Goal: Information Seeking & Learning: Find specific fact

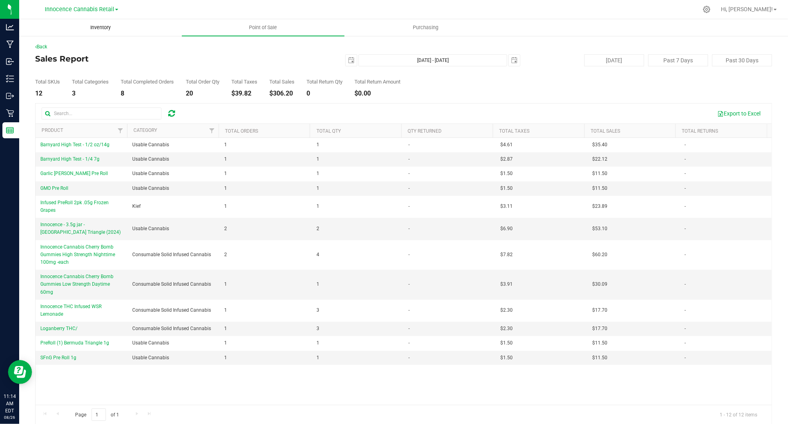
click at [106, 25] on span "Inventory" at bounding box center [100, 27] width 42 height 7
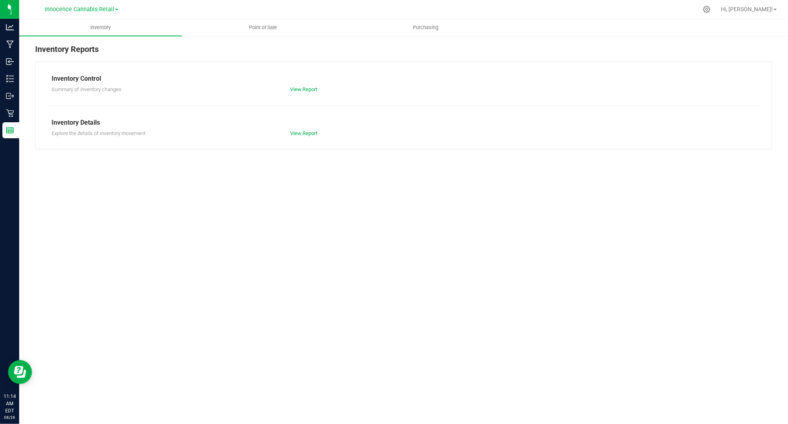
click at [111, 4] on div "Innocence Cannabis Retail Innocence Cannabis Innocence Cannabis Retail" at bounding box center [81, 9] width 73 height 10
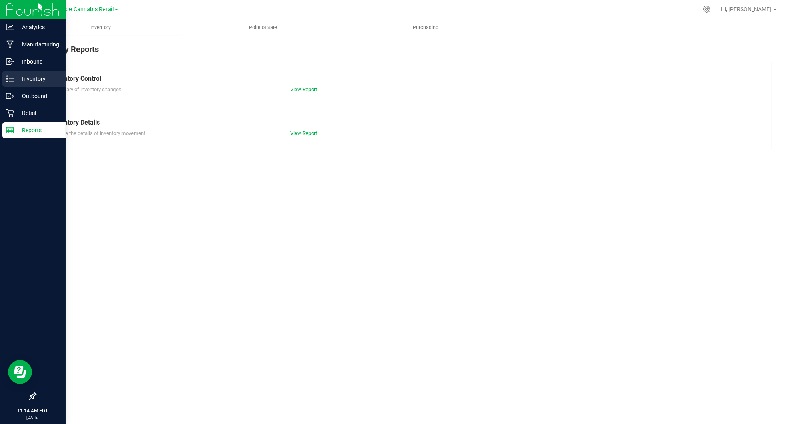
click at [21, 85] on div "Inventory" at bounding box center [33, 79] width 63 height 16
click at [21, 78] on p "Inventory" at bounding box center [38, 79] width 48 height 10
click at [29, 75] on p "Inventory" at bounding box center [38, 79] width 48 height 10
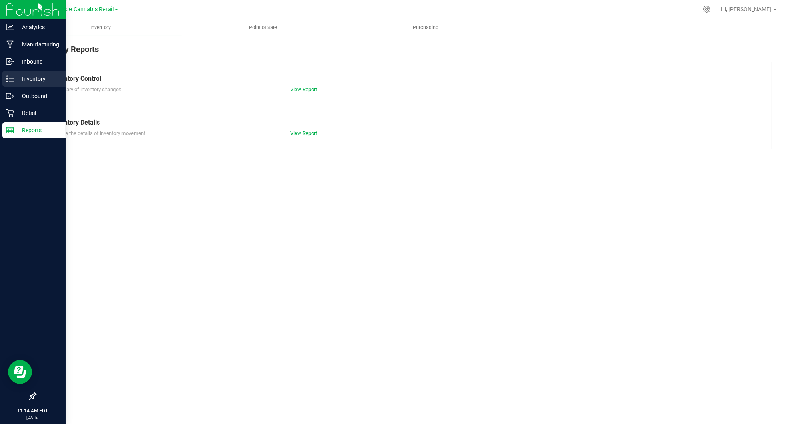
click at [29, 75] on p "Inventory" at bounding box center [38, 79] width 48 height 10
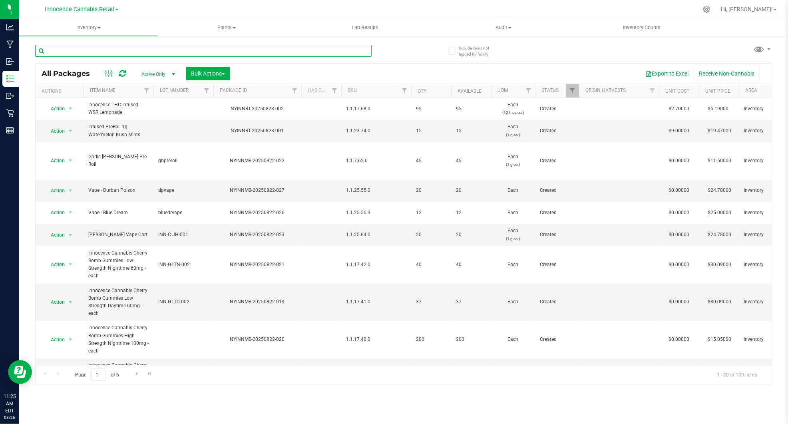
click at [82, 54] on input "text" at bounding box center [203, 51] width 336 height 12
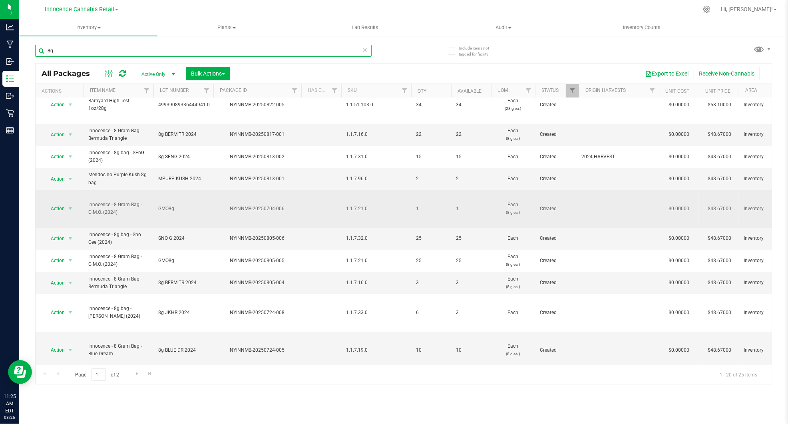
scroll to position [177, 0]
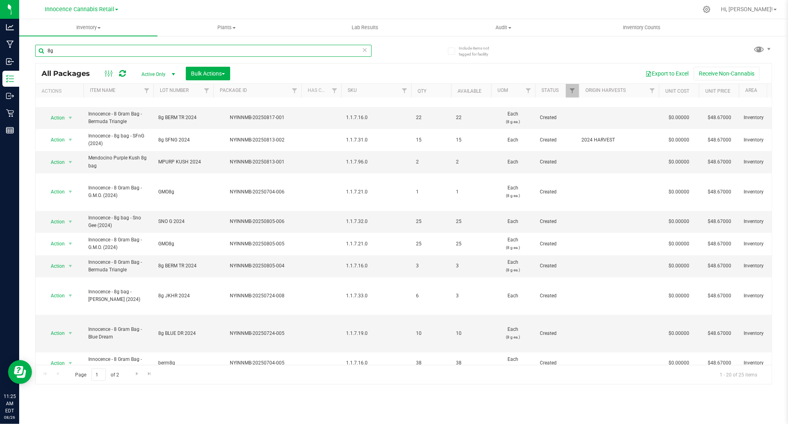
click at [132, 54] on input "8g" at bounding box center [203, 51] width 336 height 12
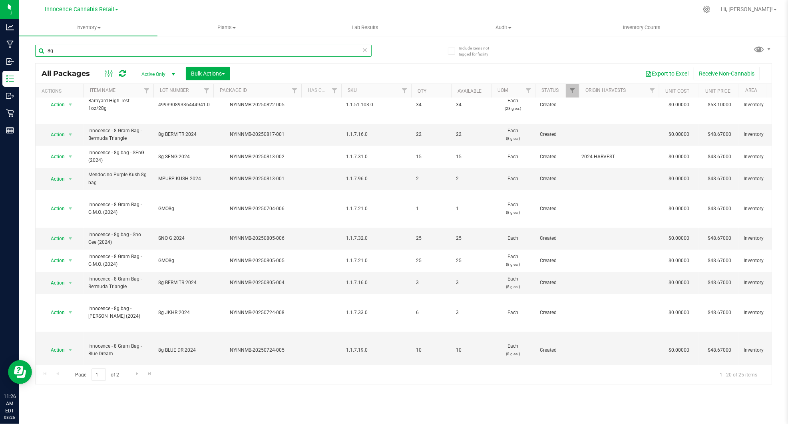
scroll to position [177, 0]
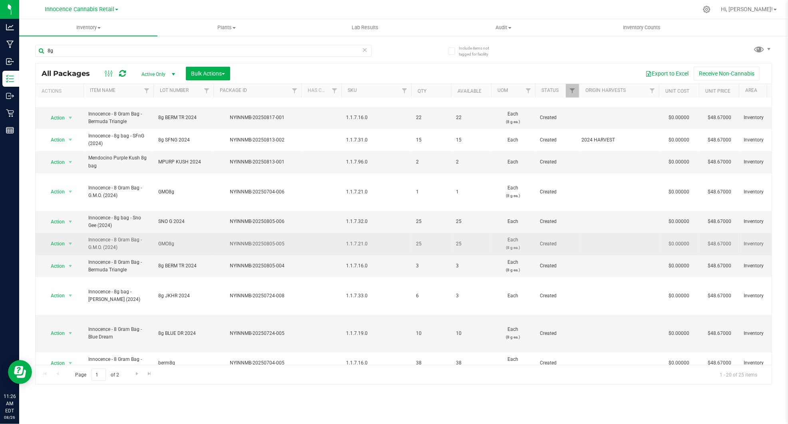
drag, startPoint x: 284, startPoint y: 195, endPoint x: 230, endPoint y: 198, distance: 54.0
click at [230, 240] on div "NYINNMB-20250805-005" at bounding box center [257, 244] width 90 height 8
copy div "NYINNMB-20250805-005"
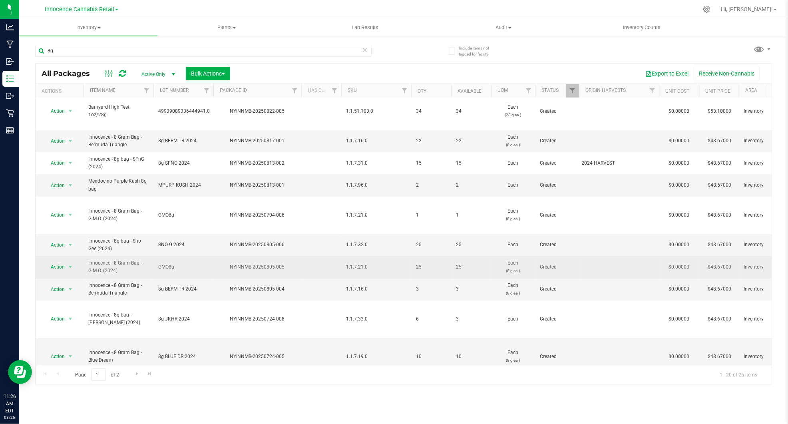
scroll to position [145, 0]
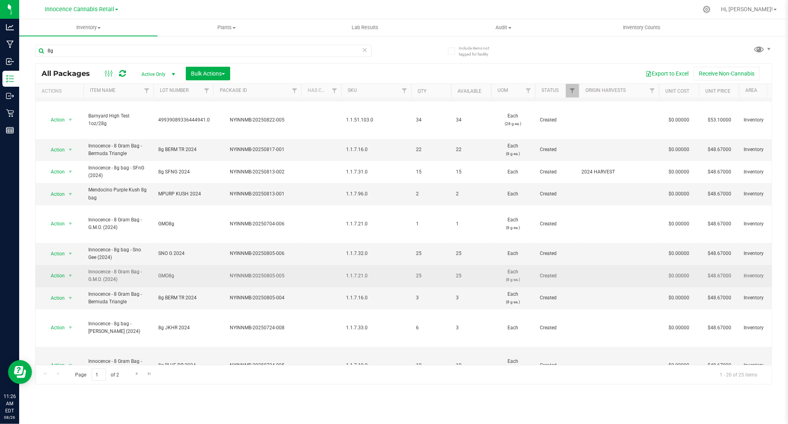
copy div "NYINNMB-20250805-005"
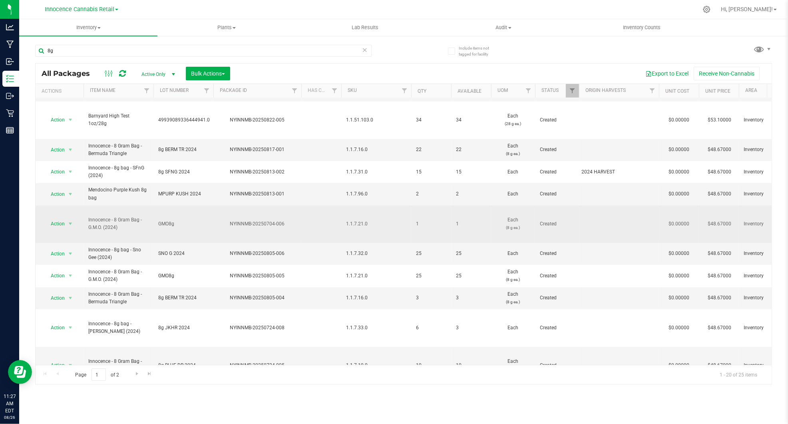
click at [195, 205] on td "GMO8g" at bounding box center [183, 224] width 60 height 38
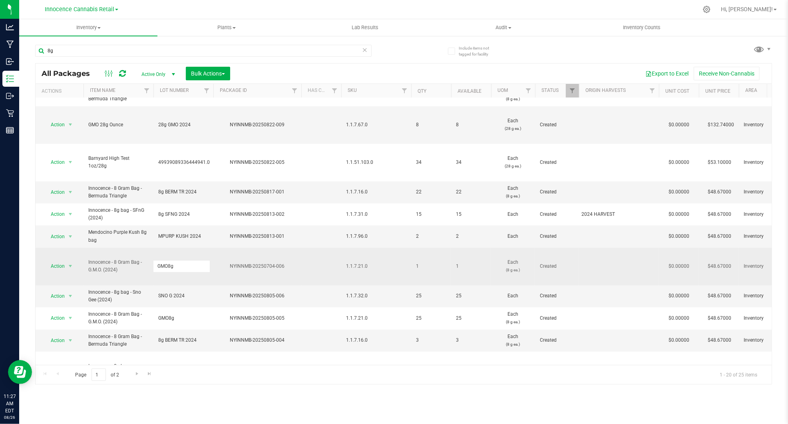
scroll to position [81, 0]
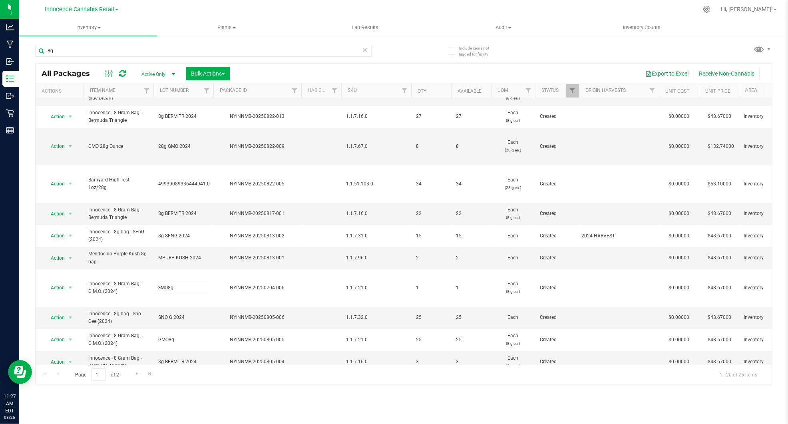
click at [161, 63] on div "All Packages Active Only Active Only Lab Samples Locked All Bulk Actions Add to…" at bounding box center [403, 223] width 736 height 321
click at [114, 54] on input "8g" at bounding box center [203, 51] width 336 height 12
type input "8"
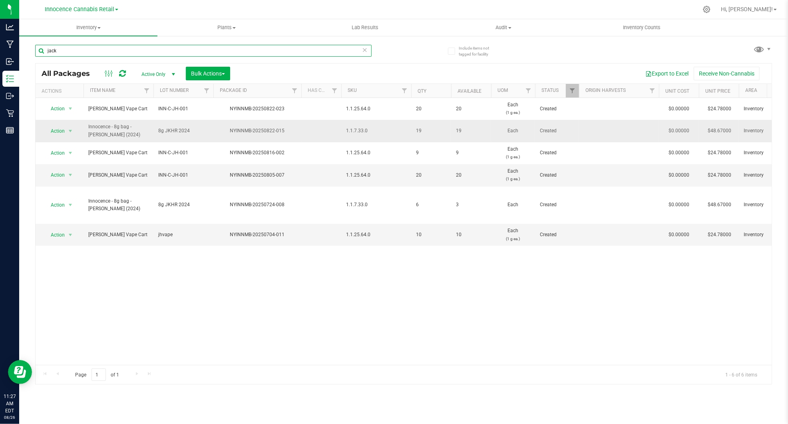
type input "jack"
drag, startPoint x: 287, startPoint y: 128, endPoint x: 230, endPoint y: 129, distance: 56.3
click at [230, 129] on div "NYINNMB-20250822-015" at bounding box center [257, 131] width 90 height 8
drag, startPoint x: 230, startPoint y: 129, endPoint x: 236, endPoint y: 130, distance: 6.0
copy div "NYINNMB-20250822-015"
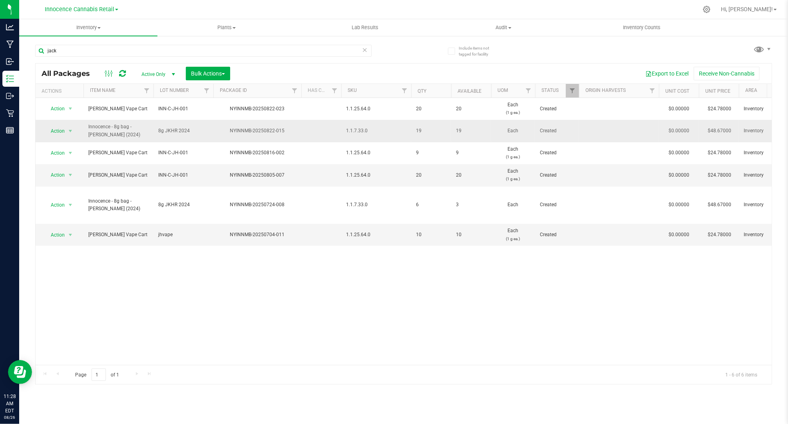
drag, startPoint x: 254, startPoint y: 131, endPoint x: 243, endPoint y: 131, distance: 11.2
click at [243, 131] on div "NYINNMB-20250822-015" at bounding box center [257, 131] width 90 height 8
click at [244, 130] on div "NYINNMB-20250822-015" at bounding box center [257, 131] width 90 height 8
drag, startPoint x: 284, startPoint y: 131, endPoint x: 220, endPoint y: 132, distance: 63.1
click at [220, 132] on div "NYINNMB-20250822-015" at bounding box center [257, 131] width 90 height 8
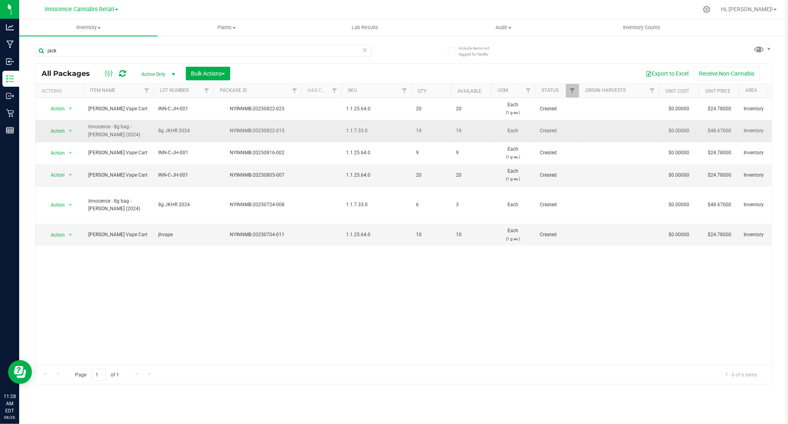
copy div "NYINNMB-20250822-015"
drag, startPoint x: 94, startPoint y: 49, endPoint x: -16, endPoint y: 67, distance: 111.7
click at [0, 67] on html "Analytics Manufacturing Inbound Inventory Outbound Retail Reports 11:49 AM EDT …" at bounding box center [394, 212] width 788 height 424
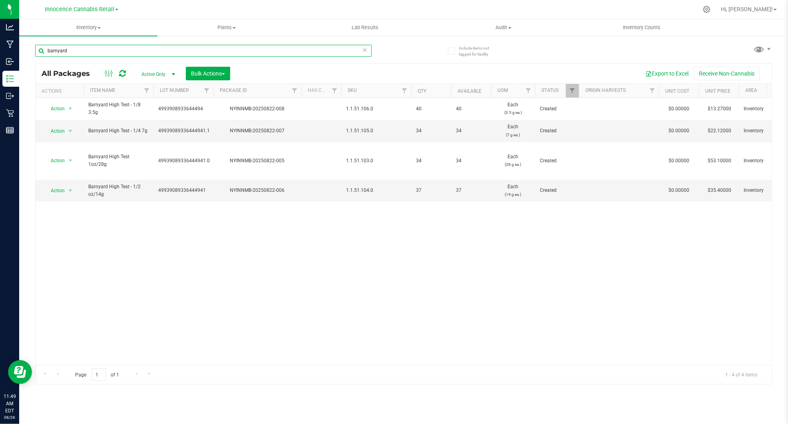
type input "barnyard"
click at [223, 235] on div "Action Action Adjust qty Create package Edit attributes Global inventory Locate…" at bounding box center [404, 231] width 736 height 267
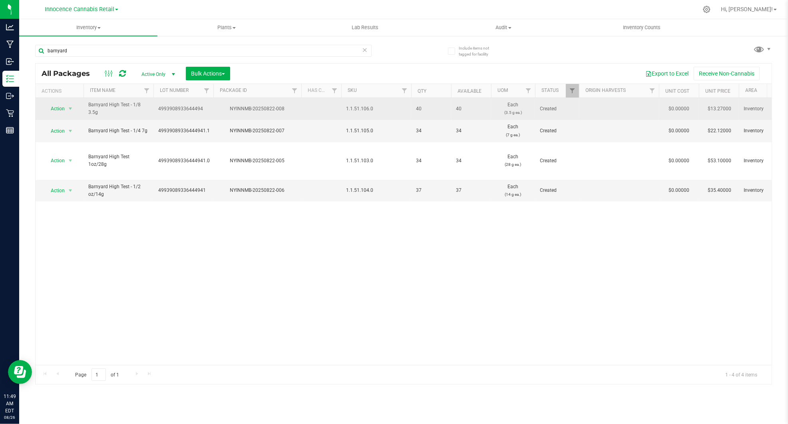
drag, startPoint x: 286, startPoint y: 109, endPoint x: 228, endPoint y: 112, distance: 57.6
click at [228, 112] on td "NYINNMB-20250822-008" at bounding box center [257, 109] width 88 height 22
drag, startPoint x: 228, startPoint y: 112, endPoint x: 237, endPoint y: 108, distance: 9.8
copy div "NYINNMB-20250822-008"
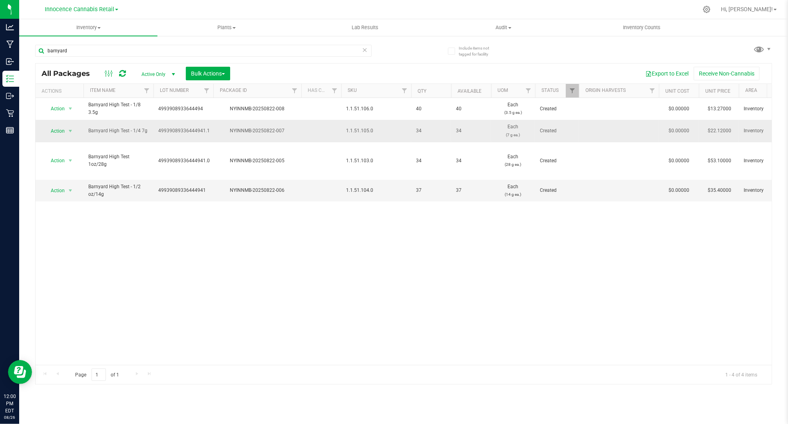
click at [288, 127] on div "NYINNMB-20250822-007" at bounding box center [257, 131] width 90 height 8
drag, startPoint x: 286, startPoint y: 128, endPoint x: 231, endPoint y: 132, distance: 54.8
click at [231, 132] on div "NYINNMB-20250822-007" at bounding box center [257, 131] width 90 height 8
copy div "NYINNMB-20250822-007"
click at [228, 187] on div "NYINNMB-20250822-006" at bounding box center [257, 191] width 90 height 8
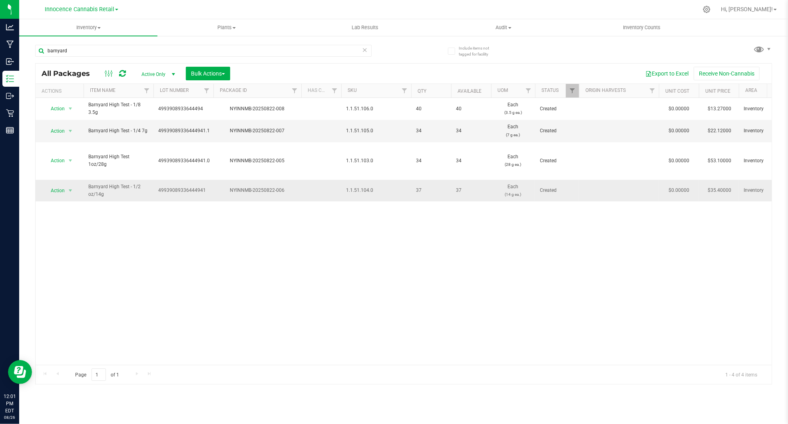
drag, startPoint x: 230, startPoint y: 174, endPoint x: 284, endPoint y: 177, distance: 54.0
click at [284, 187] on div "NYINNMB-20250822-006" at bounding box center [257, 191] width 90 height 8
drag, startPoint x: 284, startPoint y: 177, endPoint x: 278, endPoint y: 175, distance: 6.1
copy div "NYINNMB-20250822-006"
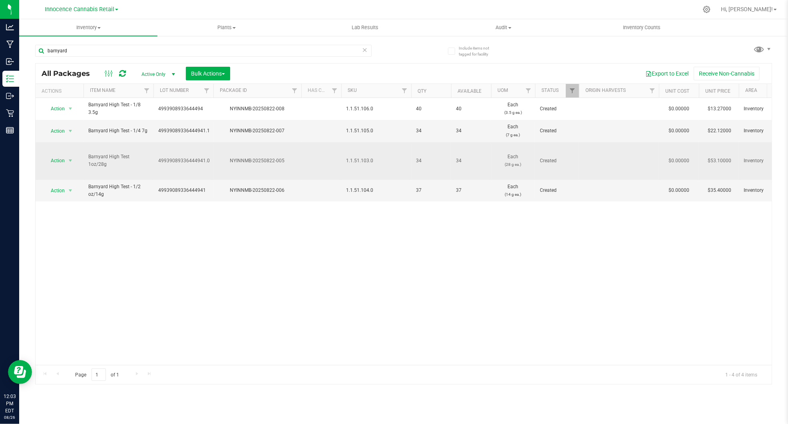
drag, startPoint x: 287, startPoint y: 150, endPoint x: 232, endPoint y: 151, distance: 55.1
click at [232, 157] on div "NYINNMB-20250822-005" at bounding box center [257, 161] width 90 height 8
click at [230, 157] on div "NYINNMB-20250822-005" at bounding box center [257, 161] width 90 height 8
drag, startPoint x: 229, startPoint y: 153, endPoint x: 290, endPoint y: 160, distance: 61.6
click at [290, 160] on td "NYINNMB-20250822-005" at bounding box center [257, 161] width 88 height 38
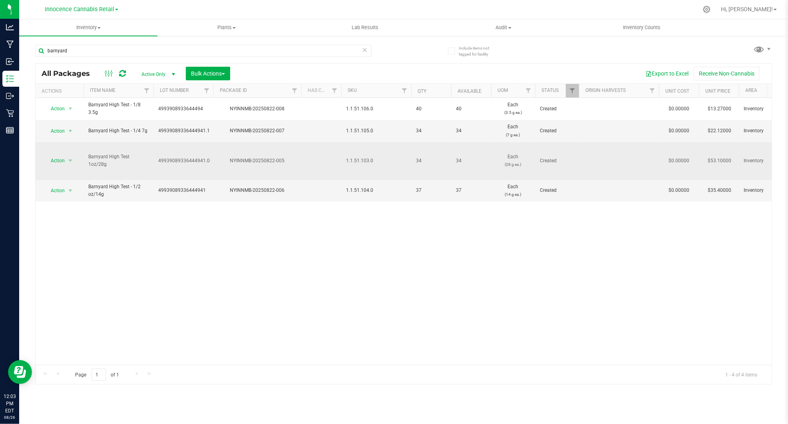
drag, startPoint x: 290, startPoint y: 160, endPoint x: 271, endPoint y: 152, distance: 20.8
copy div "NYINNMB-20250822-005"
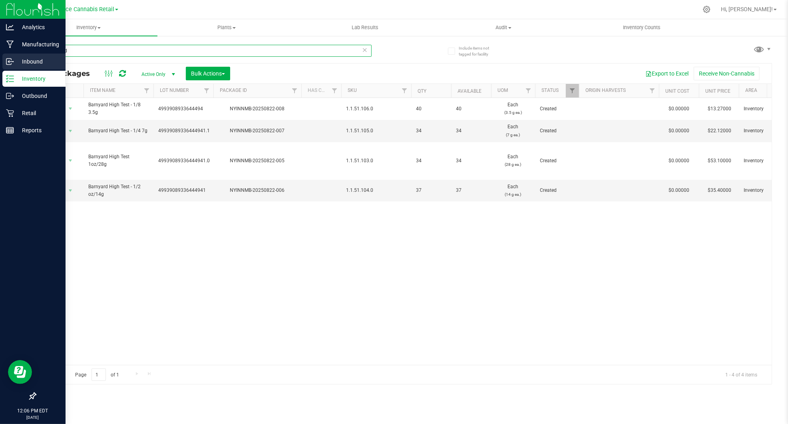
drag, startPoint x: 83, startPoint y: 51, endPoint x: 7, endPoint y: 65, distance: 77.2
click at [8, 65] on div "Analytics Manufacturing Inbound Inventory Outbound Retail Reports 12:06 PM EDT …" at bounding box center [394, 212] width 788 height 424
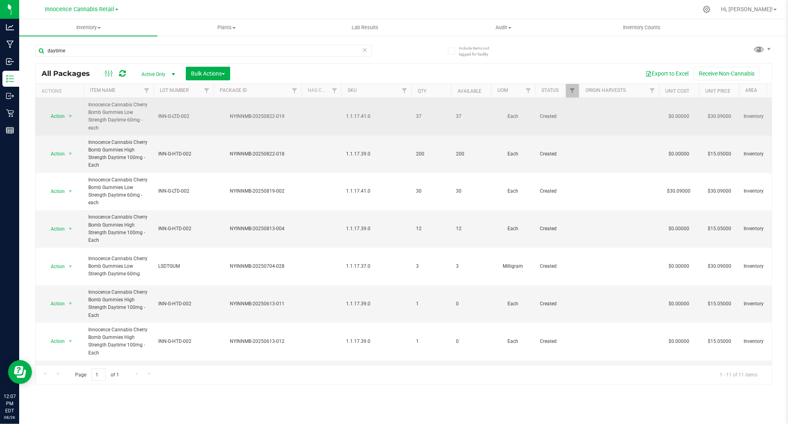
drag, startPoint x: 279, startPoint y: 113, endPoint x: 231, endPoint y: 118, distance: 48.2
click at [231, 118] on div "NYINNMB-20250822-019" at bounding box center [257, 117] width 90 height 8
copy div "NYINNMB-20250822-019"
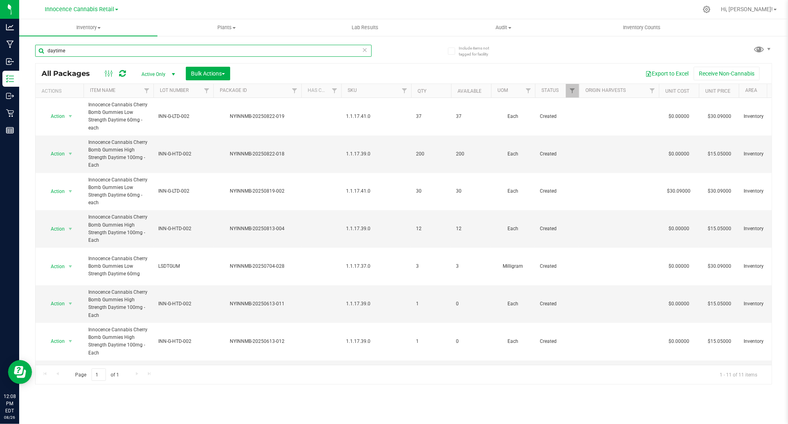
click at [90, 51] on input "daytime" at bounding box center [203, 51] width 336 height 12
type input "d"
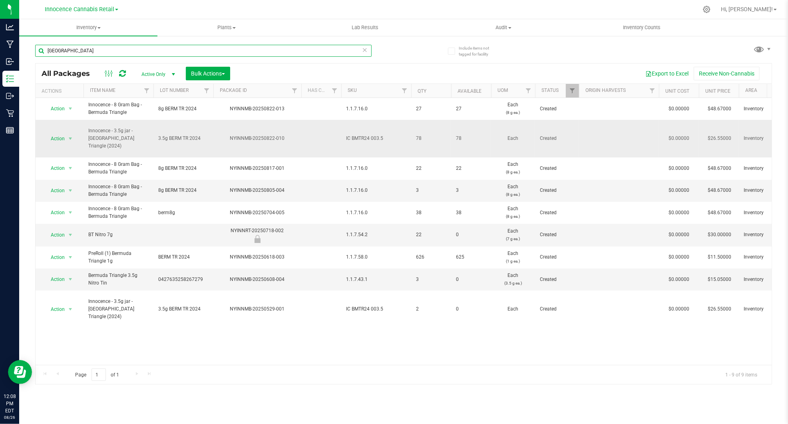
type input "bermuda"
drag, startPoint x: 286, startPoint y: 129, endPoint x: 231, endPoint y: 133, distance: 55.3
click at [231, 135] on div "NYINNMB-20250822-010" at bounding box center [257, 139] width 90 height 8
drag, startPoint x: 231, startPoint y: 133, endPoint x: 236, endPoint y: 130, distance: 5.5
copy div "NYINNMB-20250822-010"
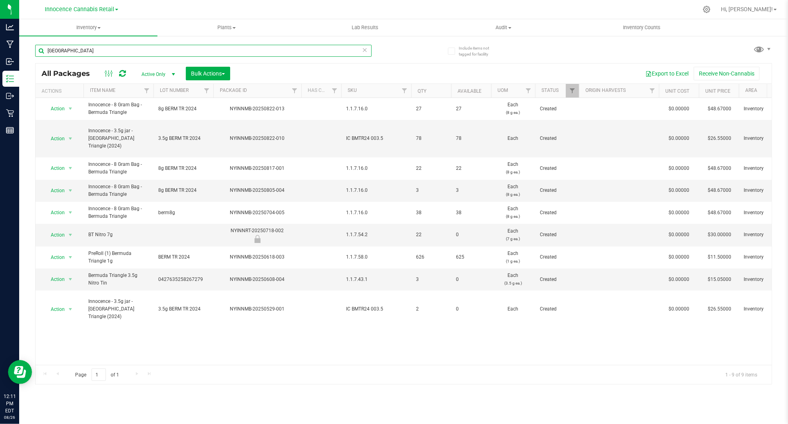
drag, startPoint x: 77, startPoint y: 50, endPoint x: -15, endPoint y: 54, distance: 91.9
click at [0, 54] on html "Analytics Manufacturing Inbound Inventory Outbound Retail Reports 12:11 PM EDT …" at bounding box center [394, 212] width 788 height 424
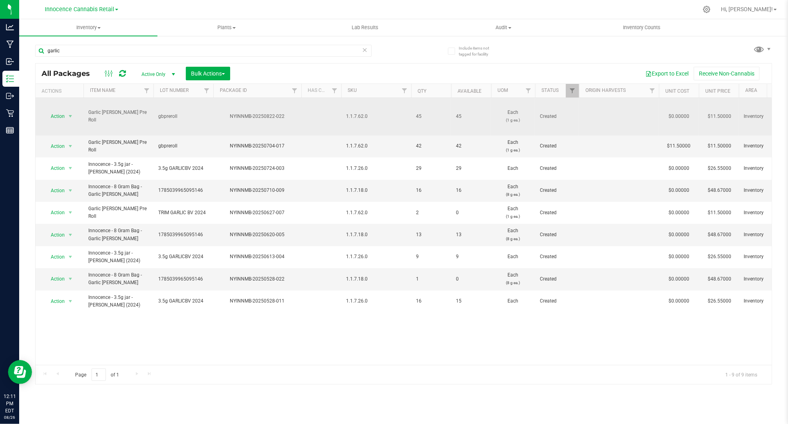
drag, startPoint x: 285, startPoint y: 108, endPoint x: 226, endPoint y: 111, distance: 58.8
click at [226, 113] on div "NYINNMB-20250822-022" at bounding box center [257, 117] width 90 height 8
drag, startPoint x: 226, startPoint y: 111, endPoint x: 235, endPoint y: 109, distance: 8.5
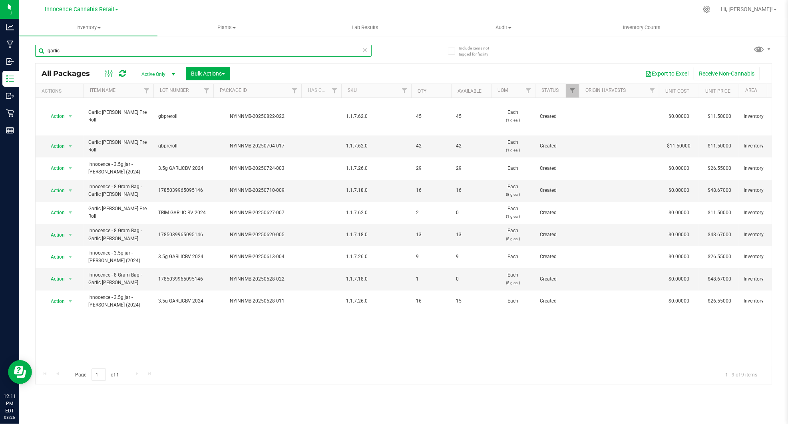
drag, startPoint x: 90, startPoint y: 51, endPoint x: -9, endPoint y: 52, distance: 99.0
click at [0, 52] on html "Analytics Manufacturing Inbound Inventory Outbound Retail Reports 12:11 PM EDT …" at bounding box center [394, 212] width 788 height 424
click at [99, 50] on input "garlic" at bounding box center [203, 51] width 336 height 12
type input "g"
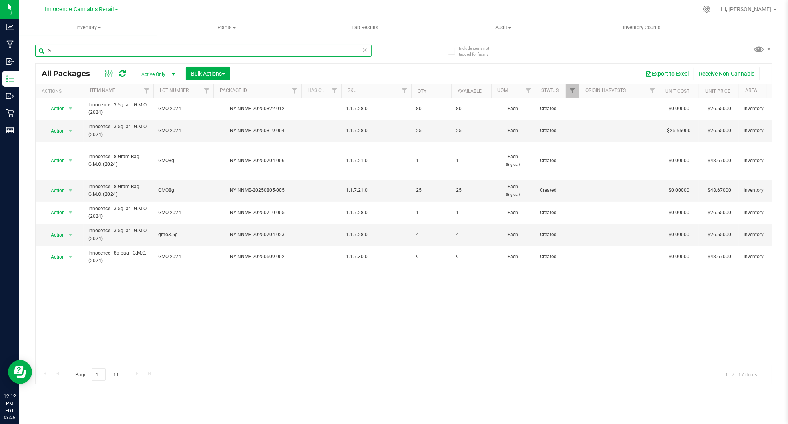
type input "G"
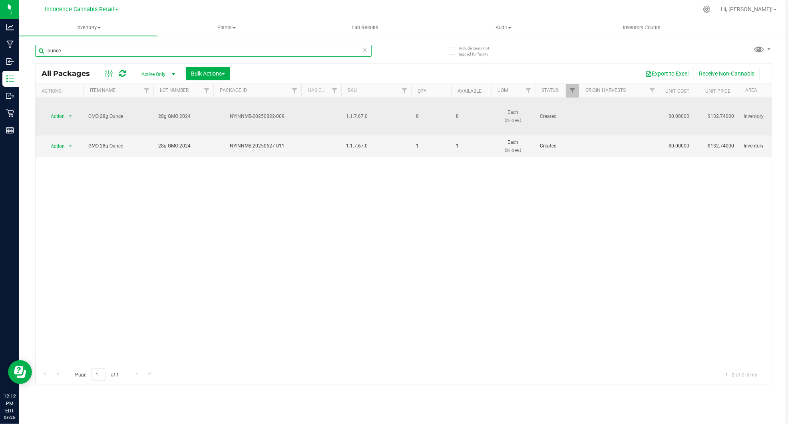
type input "ounce"
drag, startPoint x: 286, startPoint y: 108, endPoint x: 217, endPoint y: 111, distance: 69.2
click at [217, 113] on div "NYINNMB-20250822-009" at bounding box center [257, 117] width 90 height 8
drag, startPoint x: 217, startPoint y: 111, endPoint x: 240, endPoint y: 109, distance: 23.6
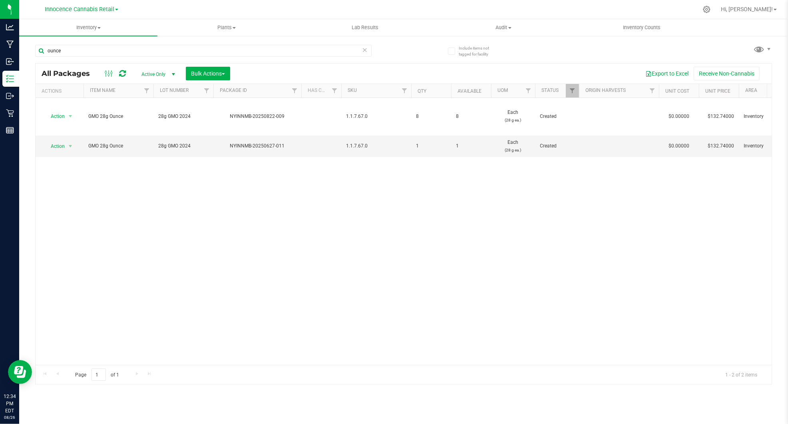
click at [324, 222] on div "Action Action Adjust qty Create package Edit attributes Global inventory Locate…" at bounding box center [404, 231] width 736 height 267
drag, startPoint x: 87, startPoint y: 50, endPoint x: -2, endPoint y: 49, distance: 89.5
click at [0, 49] on html "Analytics Manufacturing Inbound Inventory Outbound Retail Reports 01:02 PM EDT …" at bounding box center [394, 212] width 788 height 424
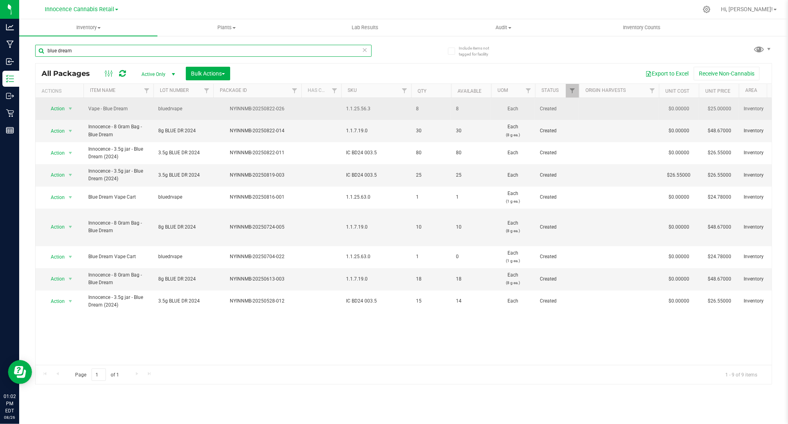
type input "blue dream"
drag, startPoint x: 285, startPoint y: 107, endPoint x: 230, endPoint y: 111, distance: 54.8
click at [230, 111] on div "NYINNMB-20250822-026" at bounding box center [257, 109] width 90 height 8
drag, startPoint x: 230, startPoint y: 111, endPoint x: 235, endPoint y: 110, distance: 5.3
